Goal: Task Accomplishment & Management: Complete application form

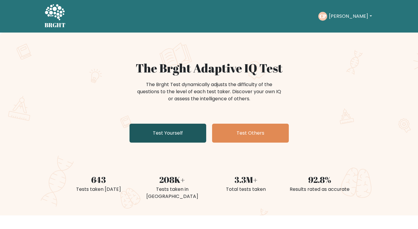
click at [173, 131] on link "Test Yourself" at bounding box center [168, 132] width 77 height 19
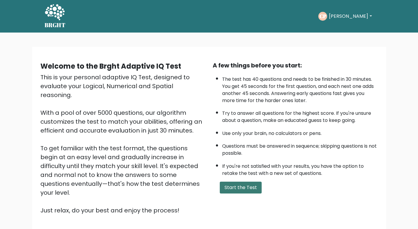
click at [237, 186] on button "Start the Test" at bounding box center [241, 187] width 42 height 12
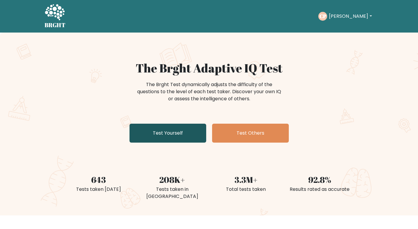
click at [155, 132] on link "Test Yourself" at bounding box center [168, 132] width 77 height 19
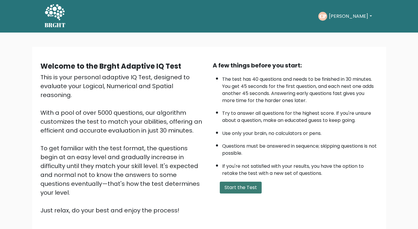
click at [231, 185] on button "Start the Test" at bounding box center [241, 187] width 42 height 12
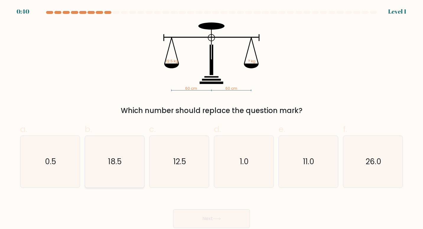
click at [125, 157] on icon "18.5" at bounding box center [115, 162] width 52 height 52
click at [211, 118] on input "b. 18.5" at bounding box center [211, 116] width 0 height 4
radio input "true"
click at [198, 216] on button "Next" at bounding box center [211, 218] width 77 height 19
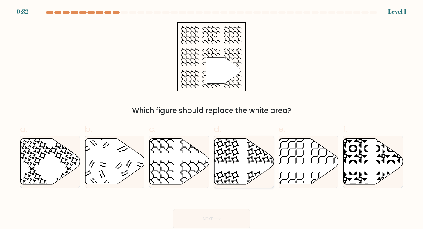
click at [232, 158] on icon at bounding box center [223, 147] width 31 height 31
click at [212, 118] on input "d." at bounding box center [211, 116] width 0 height 4
radio input "true"
click at [222, 216] on button "Next" at bounding box center [211, 218] width 77 height 19
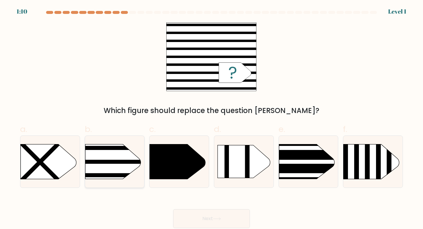
click at [102, 165] on rect at bounding box center [72, 134] width 154 height 117
click at [211, 118] on input "b." at bounding box center [211, 116] width 0 height 4
radio input "true"
click at [190, 217] on button "Next" at bounding box center [211, 218] width 77 height 19
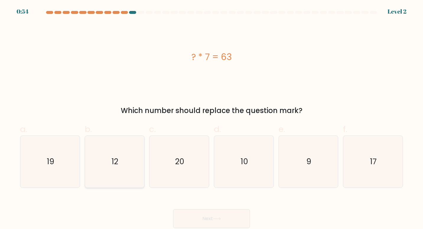
click at [133, 174] on icon "12" at bounding box center [115, 162] width 52 height 52
click at [211, 118] on input "b. 12" at bounding box center [211, 116] width 0 height 4
radio input "true"
click at [213, 217] on button "Next" at bounding box center [211, 218] width 77 height 19
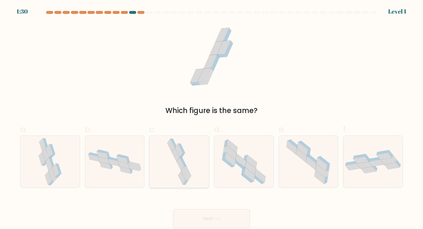
click at [185, 171] on icon at bounding box center [185, 173] width 8 height 14
click at [211, 118] on input "c." at bounding box center [211, 116] width 0 height 4
radio input "true"
click at [195, 216] on button "Next" at bounding box center [211, 218] width 77 height 19
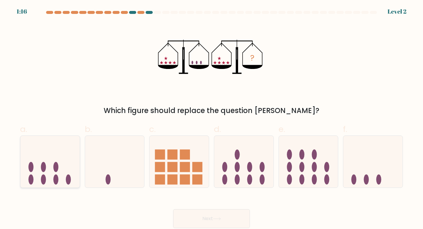
click at [71, 172] on icon at bounding box center [49, 161] width 59 height 49
click at [211, 118] on input "a." at bounding box center [211, 116] width 0 height 4
radio input "true"
click at [193, 216] on button "Next" at bounding box center [211, 218] width 77 height 19
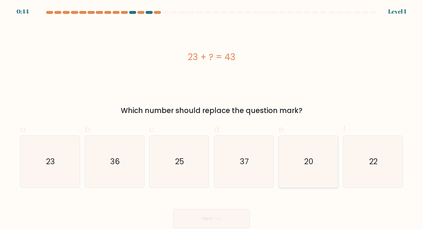
click at [298, 172] on icon "20" at bounding box center [308, 162] width 52 height 52
click at [212, 118] on input "e. 20" at bounding box center [211, 116] width 0 height 4
radio input "true"
click at [224, 212] on button "Next" at bounding box center [211, 218] width 77 height 19
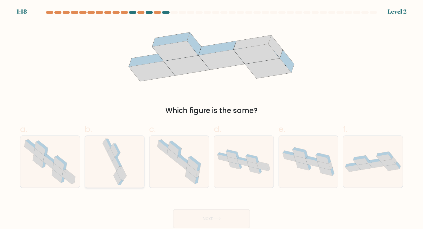
click at [119, 174] on icon at bounding box center [120, 173] width 8 height 14
click at [211, 118] on input "b." at bounding box center [211, 116] width 0 height 4
radio input "true"
click at [212, 219] on button "Next" at bounding box center [211, 218] width 77 height 19
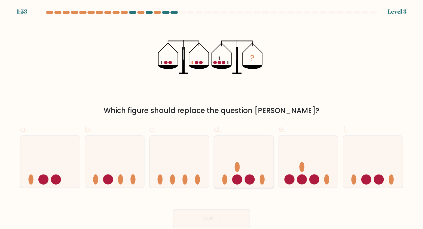
click at [236, 176] on circle at bounding box center [237, 179] width 10 height 10
click at [212, 118] on input "d." at bounding box center [211, 116] width 0 height 4
radio input "true"
click at [231, 213] on button "Next" at bounding box center [211, 218] width 77 height 19
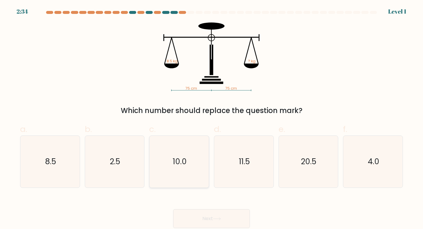
click at [165, 171] on icon "10.0" at bounding box center [179, 162] width 52 height 52
click at [211, 118] on input "c. 10.0" at bounding box center [211, 116] width 0 height 4
radio input "true"
click at [194, 217] on button "Next" at bounding box center [211, 218] width 77 height 19
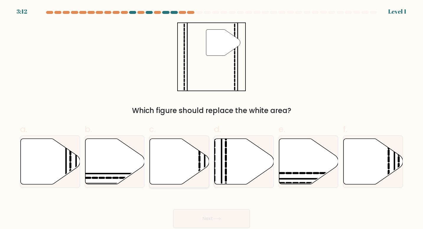
click at [172, 175] on icon at bounding box center [179, 160] width 59 height 45
click at [211, 118] on input "c." at bounding box center [211, 116] width 0 height 4
radio input "true"
click at [218, 214] on button "Next" at bounding box center [211, 218] width 77 height 19
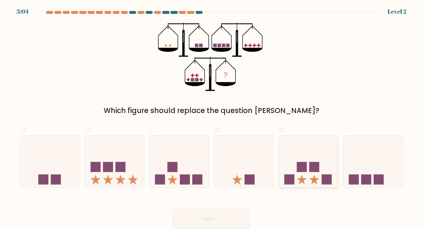
click at [297, 175] on icon at bounding box center [308, 161] width 59 height 49
click at [212, 118] on input "e." at bounding box center [211, 116] width 0 height 4
radio input "true"
click at [224, 224] on button "Next" at bounding box center [211, 218] width 77 height 19
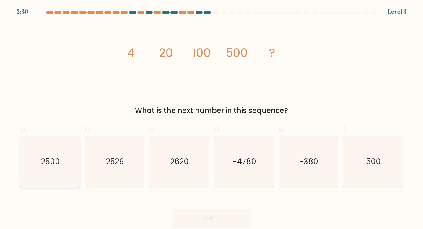
click at [76, 172] on div "2500" at bounding box center [50, 161] width 60 height 53
click at [211, 118] on input "a. 2500" at bounding box center [211, 116] width 0 height 4
radio input "true"
click at [185, 212] on button "Next" at bounding box center [211, 218] width 77 height 19
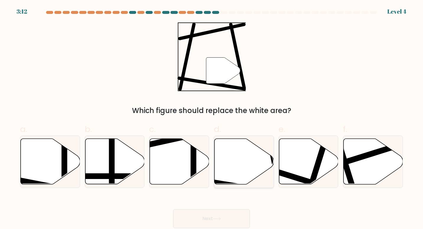
click at [242, 168] on icon at bounding box center [243, 160] width 59 height 45
click at [212, 118] on input "d." at bounding box center [211, 116] width 0 height 4
radio input "true"
click at [224, 217] on button "Next" at bounding box center [211, 218] width 77 height 19
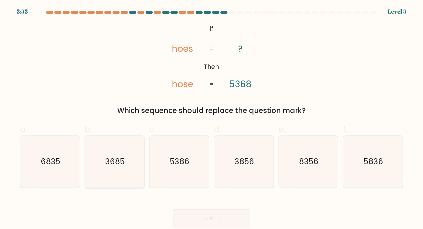
drag, startPoint x: 105, startPoint y: 154, endPoint x: 140, endPoint y: 168, distance: 37.3
click at [107, 155] on icon "3685" at bounding box center [115, 162] width 52 height 52
click at [211, 118] on input "b. 3685" at bounding box center [211, 116] width 0 height 4
radio input "true"
click at [203, 213] on button "Next" at bounding box center [211, 218] width 77 height 19
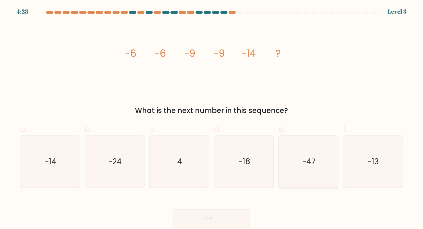
click at [300, 160] on icon "-47" at bounding box center [308, 162] width 52 height 52
click at [212, 118] on input "e. -47" at bounding box center [211, 116] width 0 height 4
radio input "true"
click at [222, 215] on button "Next" at bounding box center [211, 218] width 77 height 19
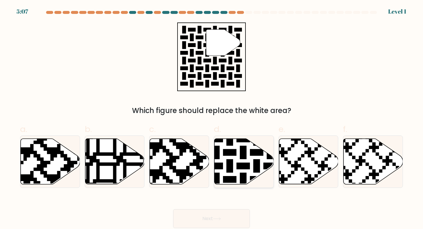
click at [240, 170] on icon at bounding box center [243, 160] width 59 height 45
click at [212, 118] on input "d." at bounding box center [211, 116] width 0 height 4
radio input "true"
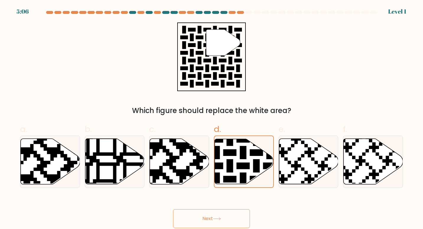
click at [218, 212] on button "Next" at bounding box center [211, 218] width 77 height 19
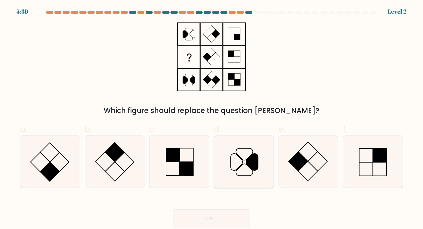
click at [250, 166] on icon at bounding box center [252, 161] width 12 height 17
click at [212, 118] on input "d." at bounding box center [211, 116] width 0 height 4
radio input "true"
click at [231, 214] on button "Next" at bounding box center [211, 218] width 77 height 19
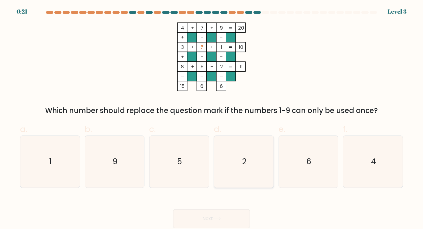
click at [232, 165] on icon "2" at bounding box center [244, 162] width 52 height 52
click at [212, 118] on input "d. 2" at bounding box center [211, 116] width 0 height 4
radio input "true"
click at [219, 216] on button "Next" at bounding box center [211, 218] width 77 height 19
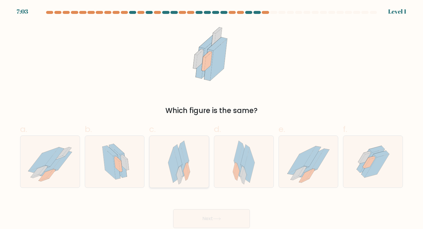
click at [176, 168] on icon at bounding box center [173, 164] width 10 height 35
click at [211, 118] on input "c." at bounding box center [211, 116] width 0 height 4
radio input "true"
click at [59, 178] on icon at bounding box center [49, 161] width 59 height 49
click at [211, 118] on input "a." at bounding box center [211, 116] width 0 height 4
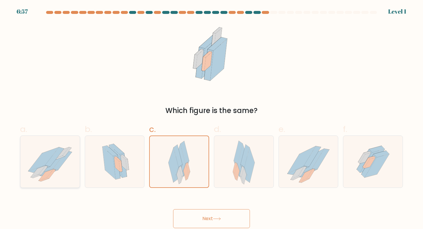
radio input "true"
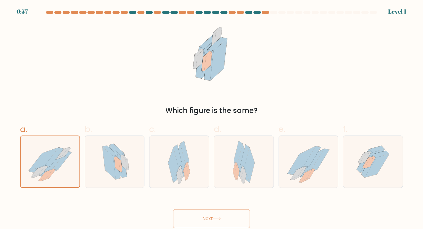
click at [214, 220] on button "Next" at bounding box center [211, 218] width 77 height 19
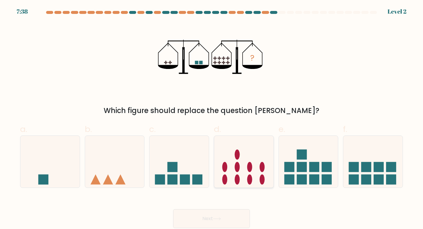
click at [233, 169] on icon at bounding box center [243, 161] width 59 height 49
click at [212, 118] on input "d." at bounding box center [211, 116] width 0 height 4
radio input "true"
click at [224, 219] on button "Next" at bounding box center [211, 218] width 77 height 19
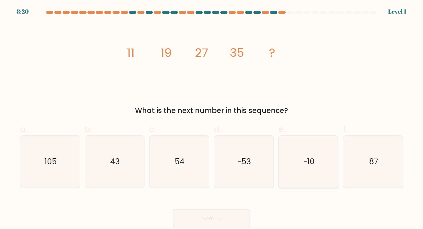
click at [312, 171] on icon "-10" at bounding box center [308, 162] width 52 height 52
click at [212, 118] on input "e. -10" at bounding box center [211, 116] width 0 height 4
radio input "true"
click at [226, 213] on button "Next" at bounding box center [211, 218] width 77 height 19
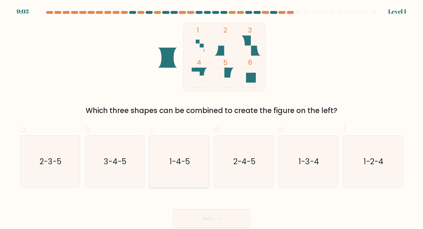
drag, startPoint x: 174, startPoint y: 162, endPoint x: 178, endPoint y: 191, distance: 28.9
click at [174, 162] on text "1-4-5" at bounding box center [179, 161] width 20 height 11
click at [211, 118] on input "c. 1-4-5" at bounding box center [211, 116] width 0 height 4
radio input "true"
click at [189, 215] on button "Next" at bounding box center [211, 218] width 77 height 19
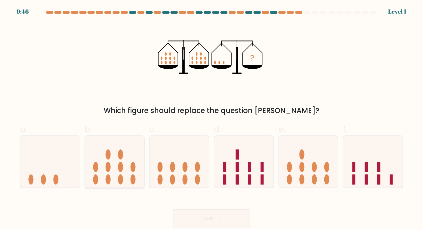
click at [120, 166] on ellipse at bounding box center [120, 167] width 5 height 10
click at [211, 118] on input "b." at bounding box center [211, 116] width 0 height 4
radio input "true"
click at [211, 114] on input "c." at bounding box center [211, 116] width 0 height 4
radio input "true"
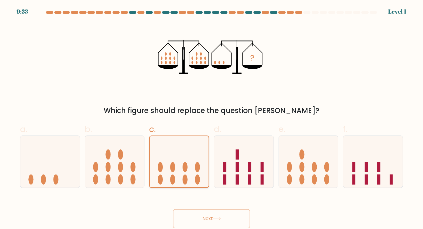
click at [188, 162] on icon at bounding box center [179, 161] width 59 height 49
click at [211, 118] on input "c." at bounding box center [211, 116] width 0 height 4
click at [205, 221] on button "Next" at bounding box center [211, 218] width 77 height 19
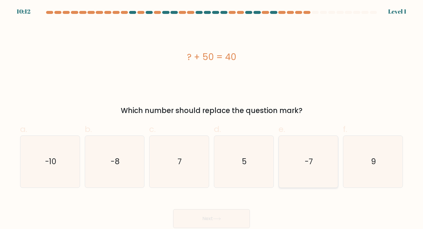
click at [305, 164] on text "-7" at bounding box center [309, 161] width 8 height 11
click at [212, 118] on input "e. -7" at bounding box center [211, 116] width 0 height 4
radio input "true"
click at [237, 216] on button "Next" at bounding box center [211, 218] width 77 height 19
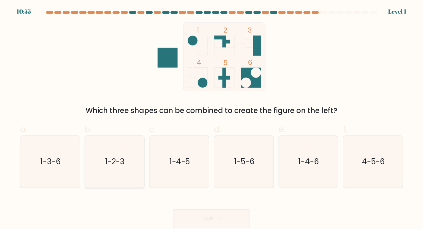
click at [112, 163] on text "1-2-3" at bounding box center [114, 161] width 19 height 11
click at [211, 118] on input "b. 1-2-3" at bounding box center [211, 116] width 0 height 4
radio input "true"
click at [194, 210] on button "Next" at bounding box center [211, 218] width 77 height 19
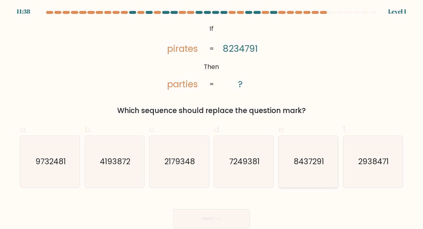
click at [313, 162] on text "8437291" at bounding box center [308, 161] width 30 height 11
click at [212, 118] on input "e. 8437291" at bounding box center [211, 116] width 0 height 4
radio input "true"
click at [230, 219] on button "Next" at bounding box center [211, 218] width 77 height 19
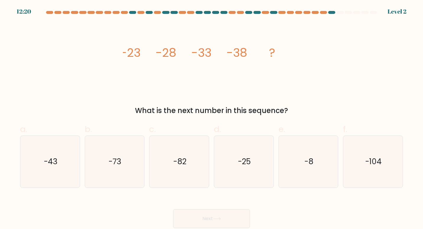
drag, startPoint x: 368, startPoint y: 156, endPoint x: 324, endPoint y: 188, distance: 53.4
click at [368, 156] on text "-104" at bounding box center [373, 161] width 17 height 11
click at [212, 118] on input "f. -104" at bounding box center [211, 116] width 0 height 4
radio input "true"
click at [230, 218] on button "Next" at bounding box center [211, 218] width 77 height 19
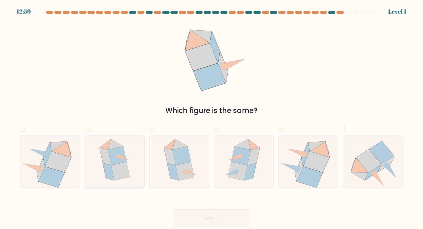
click at [127, 176] on icon at bounding box center [120, 171] width 18 height 19
click at [211, 118] on input "b." at bounding box center [211, 116] width 0 height 4
radio input "true"
click at [210, 219] on button "Next" at bounding box center [211, 218] width 77 height 19
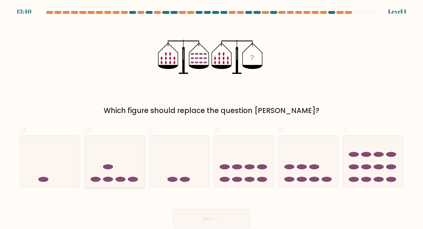
click at [137, 171] on icon at bounding box center [114, 161] width 59 height 49
click at [211, 118] on input "b." at bounding box center [211, 116] width 0 height 4
radio input "true"
click at [189, 219] on button "Next" at bounding box center [211, 218] width 77 height 19
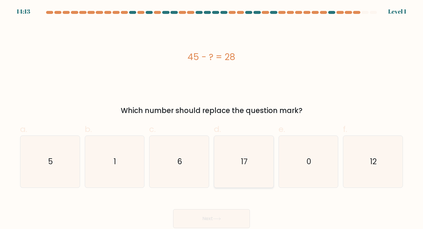
click at [244, 171] on icon "17" at bounding box center [244, 162] width 52 height 52
click at [212, 118] on input "d. 17" at bounding box center [211, 116] width 0 height 4
radio input "true"
click at [224, 221] on button "Next" at bounding box center [211, 218] width 77 height 19
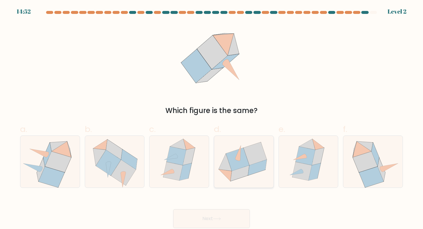
click at [238, 171] on icon at bounding box center [239, 173] width 19 height 16
click at [212, 118] on input "d." at bounding box center [211, 116] width 0 height 4
radio input "true"
click at [221, 226] on button "Next" at bounding box center [211, 218] width 77 height 19
